Goal: Complete application form

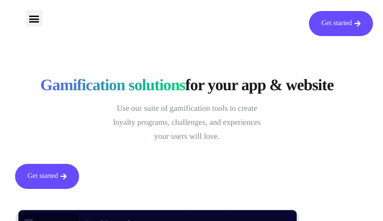
type input "sxnNlucFHxmCVq"
type input "[EMAIL_ADDRESS][DOMAIN_NAME]"
type input "zgnEhepGidfKBGrm"
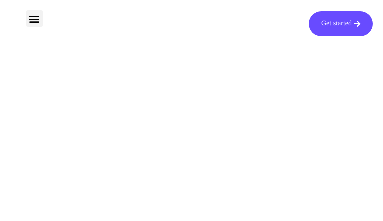
type input "FZskTEEeRGgxdlvv"
type input "[EMAIL_ADDRESS][DOMAIN_NAME]"
type input "xwPHivSR"
type input "ZTqjUSFr"
type input "[EMAIL_ADDRESS][DOMAIN_NAME]"
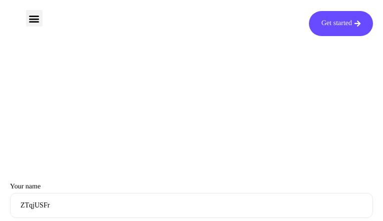
type input "jHDsPFRV"
